Goal: Task Accomplishment & Management: Manage account settings

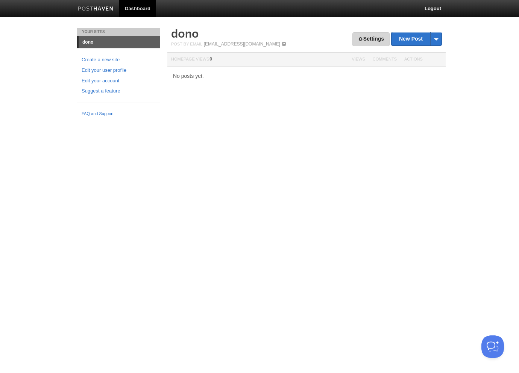
click at [373, 40] on link "Settings" at bounding box center [370, 39] width 37 height 14
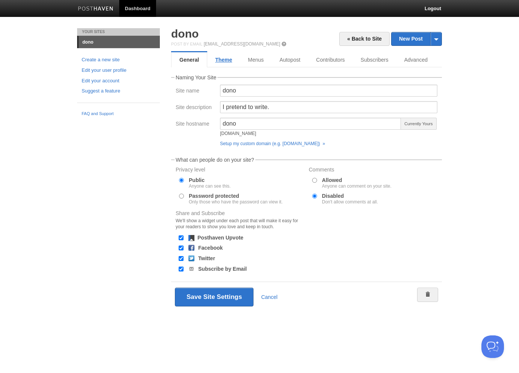
click at [217, 64] on link "Theme" at bounding box center [223, 59] width 33 height 15
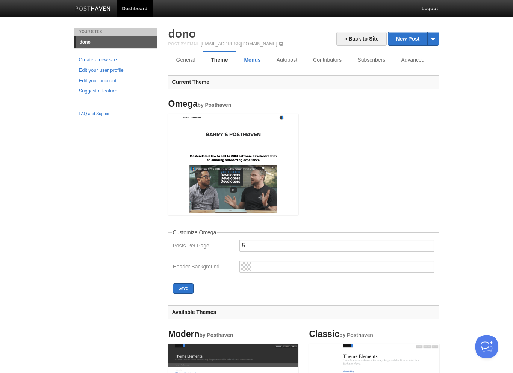
click at [246, 59] on link "Menus" at bounding box center [252, 59] width 32 height 15
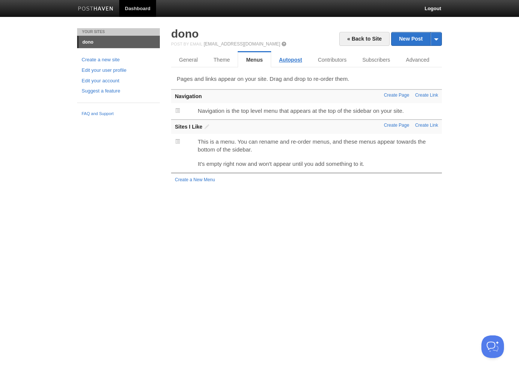
click at [279, 59] on link "Autopost" at bounding box center [290, 59] width 39 height 15
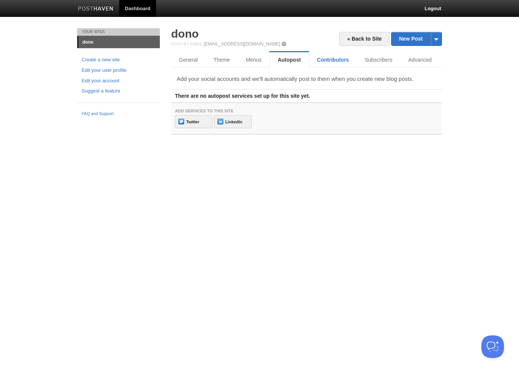
click at [328, 57] on link "Contributors" at bounding box center [333, 59] width 48 height 15
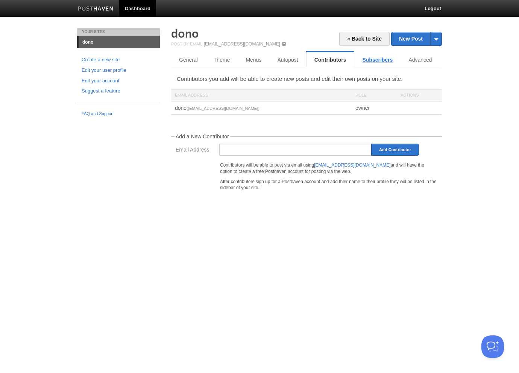
click at [372, 58] on link "Subscribers" at bounding box center [377, 59] width 46 height 15
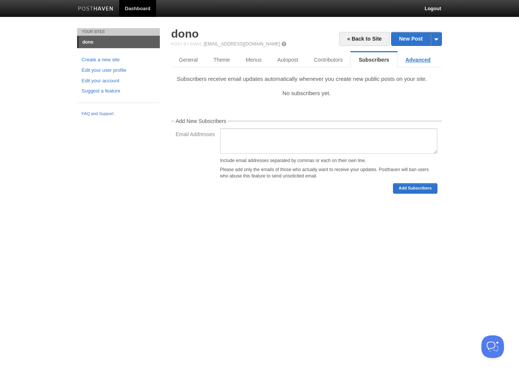
click at [417, 60] on link "Advanced" at bounding box center [417, 59] width 41 height 15
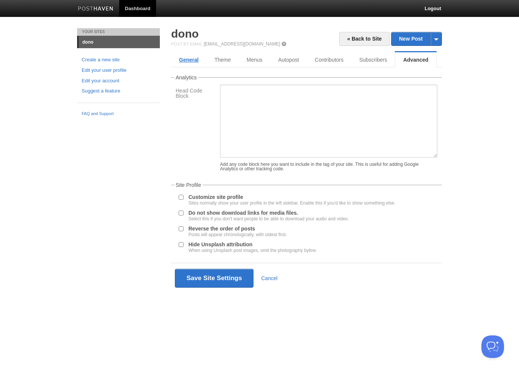
click at [190, 62] on link "General" at bounding box center [188, 59] width 35 height 15
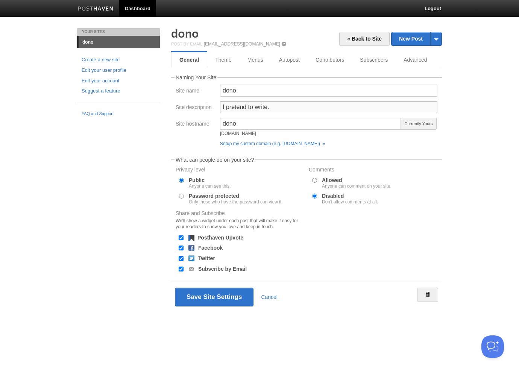
drag, startPoint x: 279, startPoint y: 107, endPoint x: 199, endPoint y: 108, distance: 80.1
click at [199, 108] on div "Site description I pretend to write." at bounding box center [306, 109] width 266 height 17
click at [111, 95] on link "Suggest a feature" at bounding box center [119, 91] width 74 height 8
